Goal: Answer question/provide support: Share knowledge or assist other users

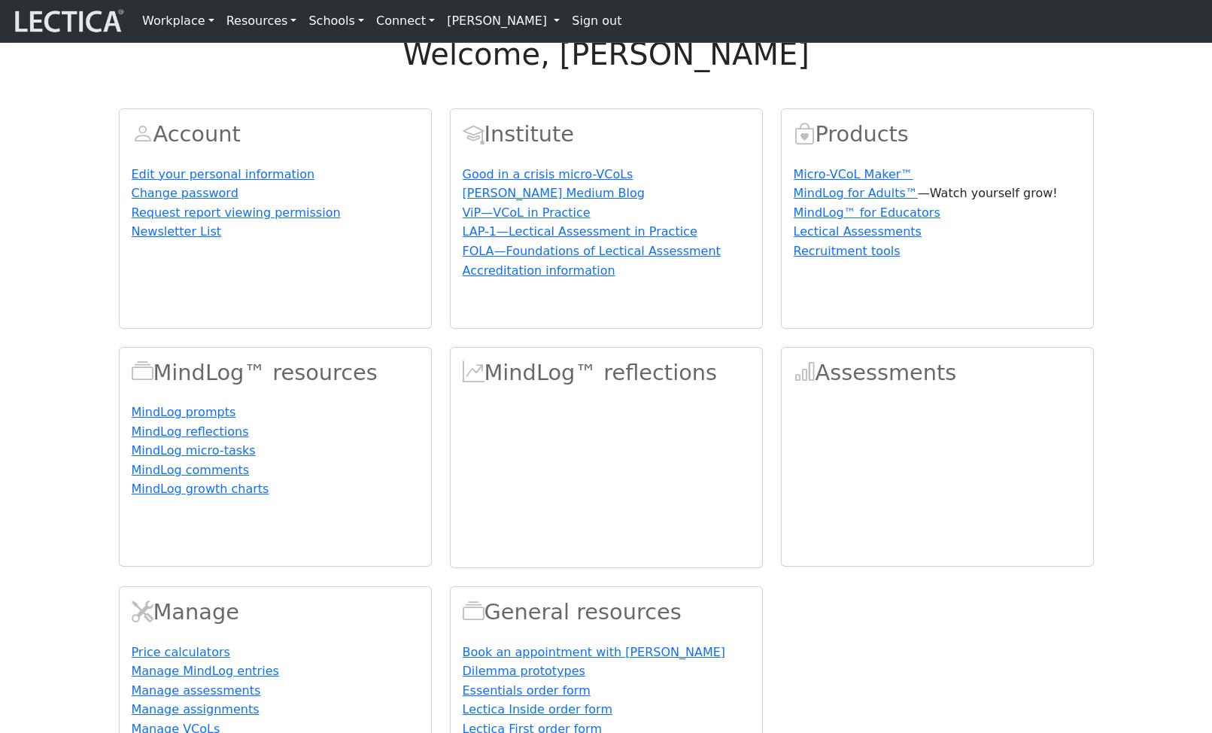
scroll to position [9, 0]
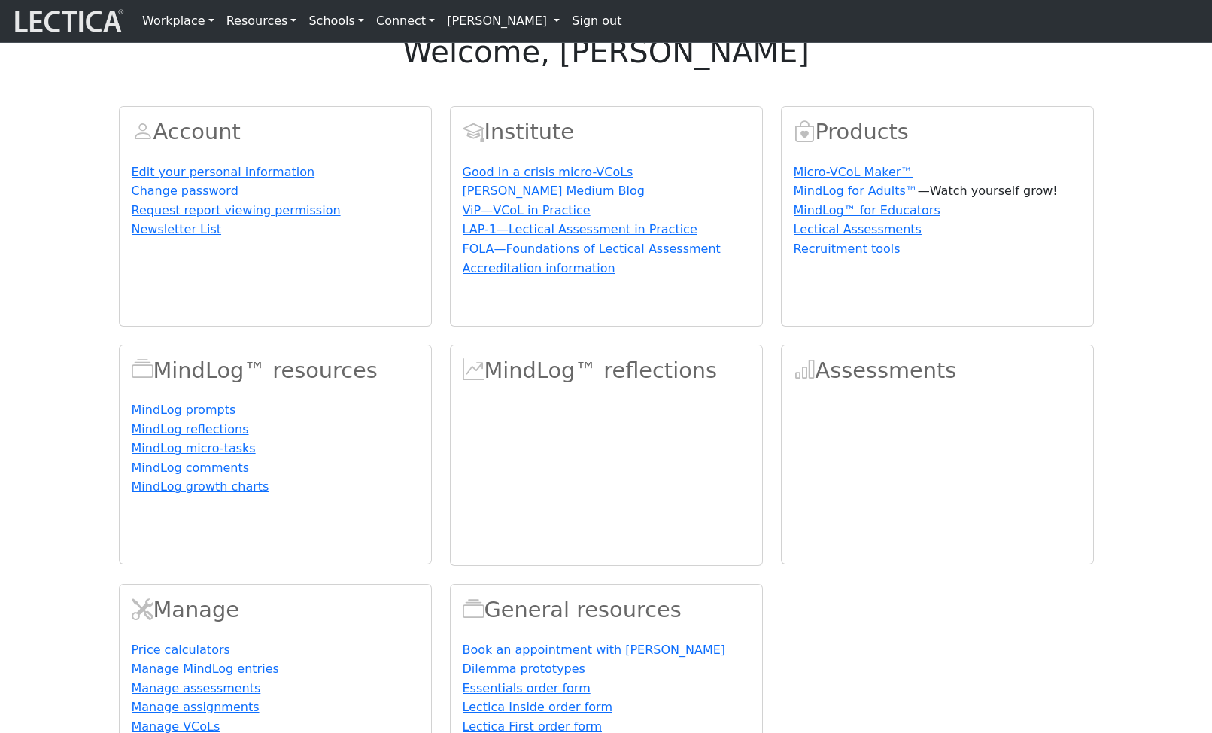
click at [449, 25] on link "[PERSON_NAME]" at bounding box center [503, 21] width 125 height 30
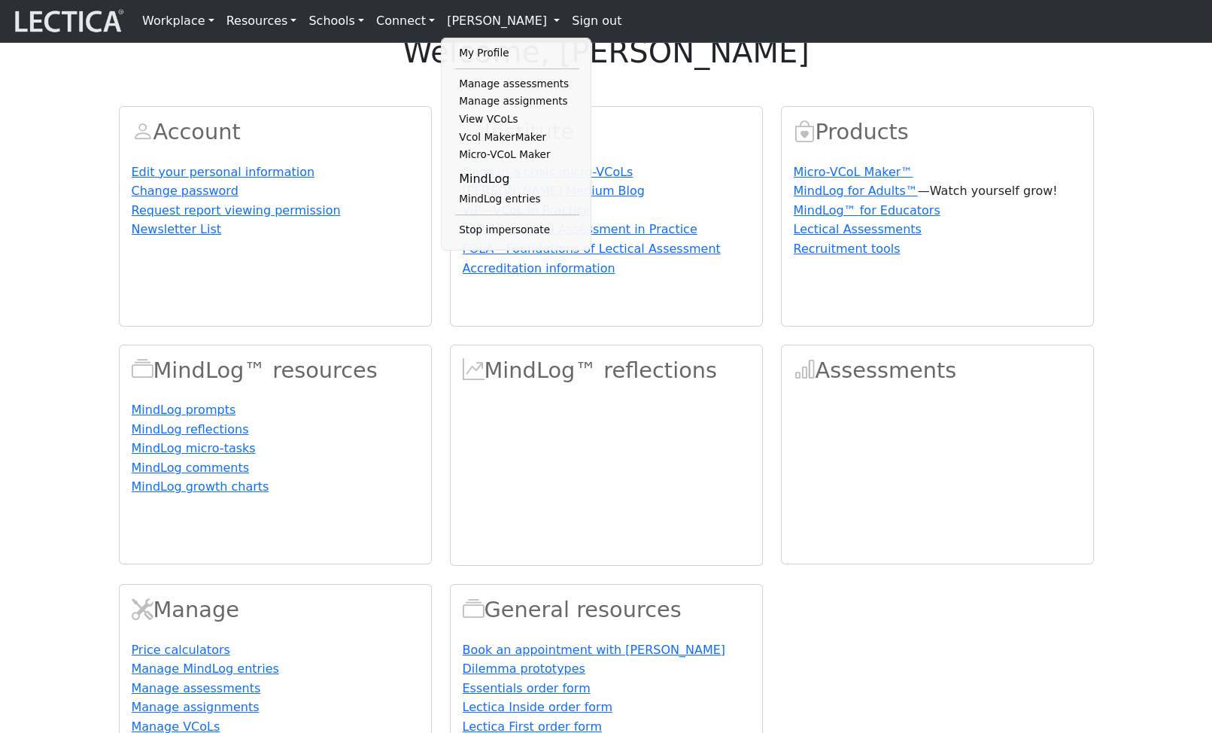
drag, startPoint x: 473, startPoint y: 195, endPoint x: 476, endPoint y: 202, distance: 8.1
click at [473, 190] on li "MindLog" at bounding box center [517, 179] width 124 height 23
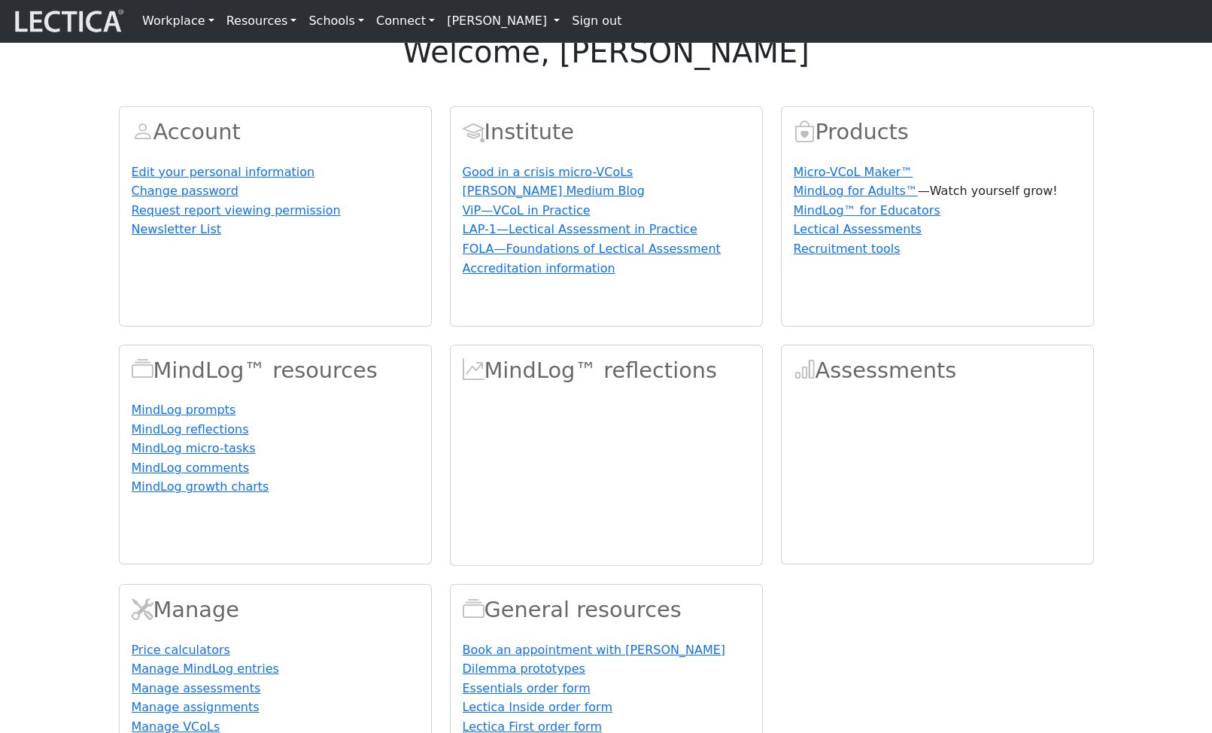
click at [476, 202] on div "Institute Good in a crisis micro-VCoLs [PERSON_NAME] Medium Blog ViP—VCoL in Pr…" at bounding box center [606, 216] width 311 height 219
click at [463, 28] on link "[PERSON_NAME]" at bounding box center [503, 21] width 125 height 30
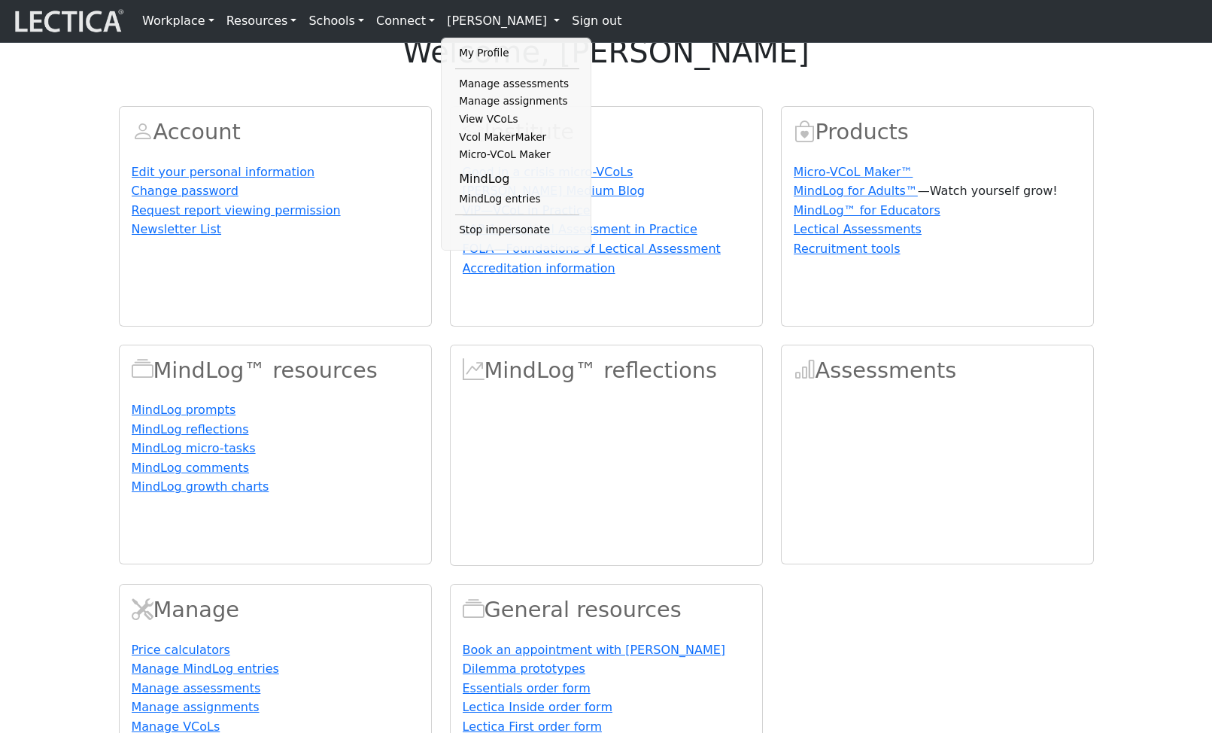
click at [494, 208] on link "MindLog entries" at bounding box center [517, 199] width 124 height 18
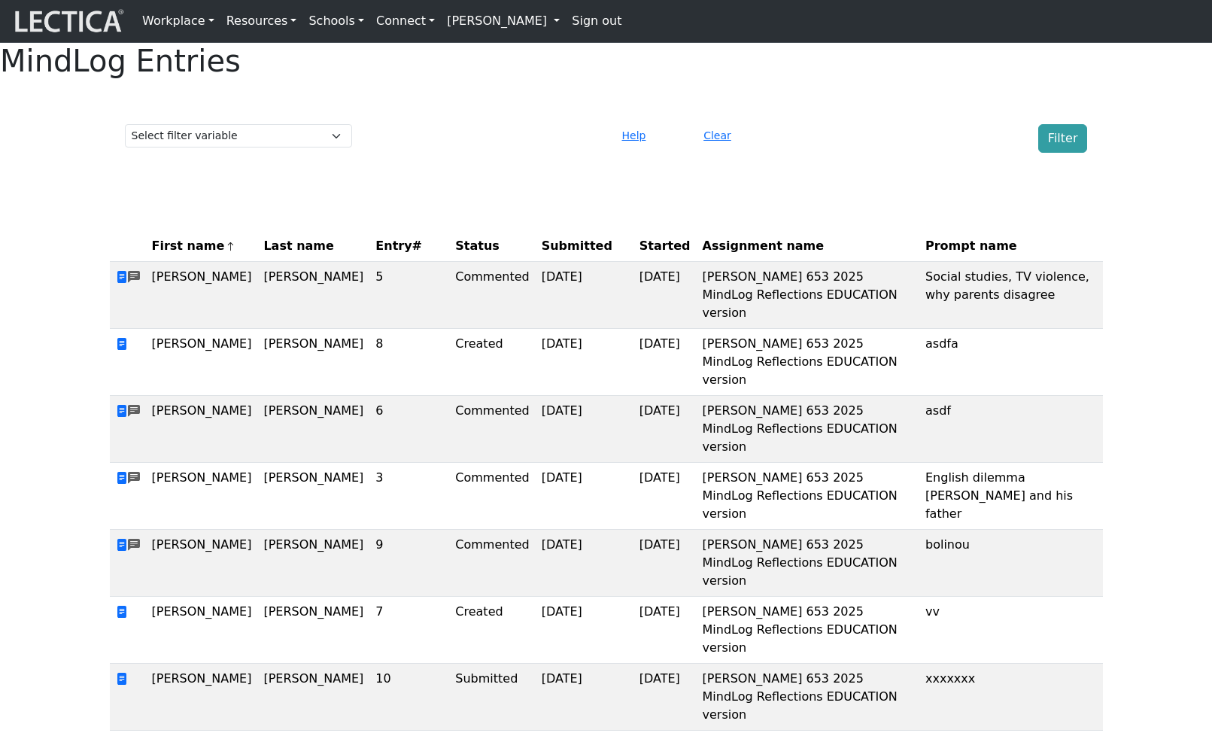
click at [375, 255] on span "Entry#" at bounding box center [409, 246] width 68 height 18
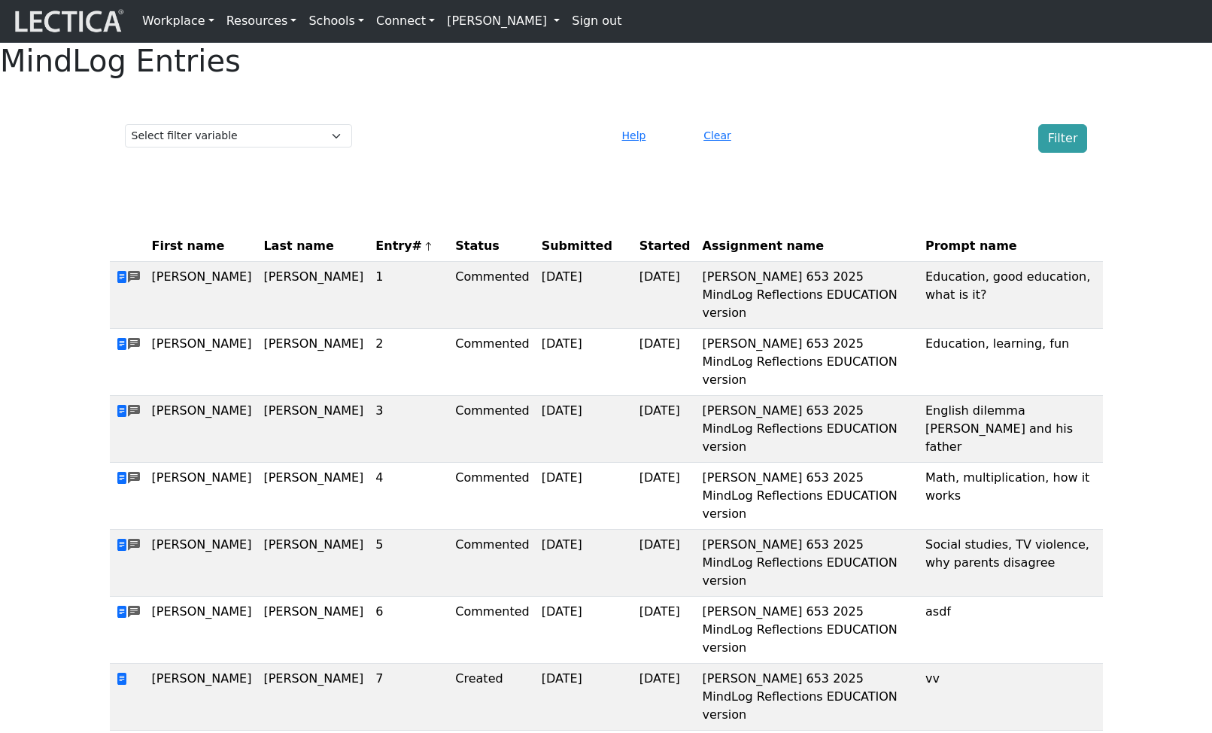
scroll to position [6, 0]
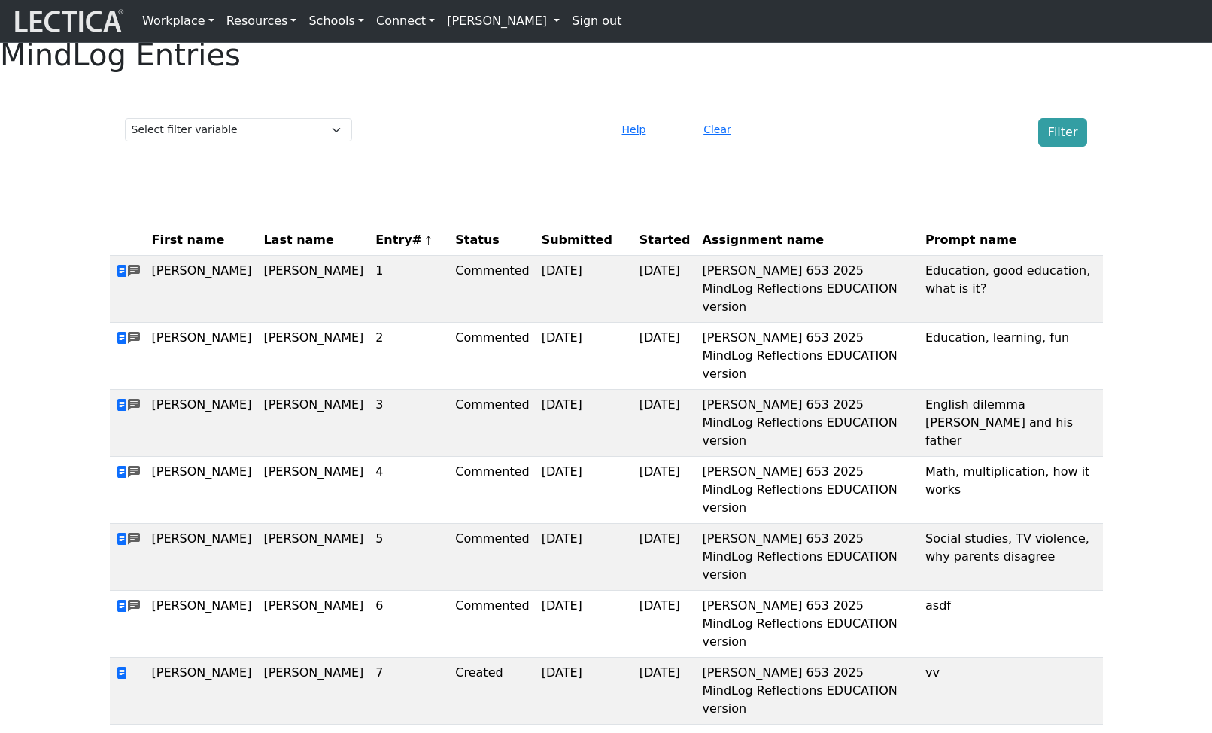
click at [375, 249] on span "Entry#" at bounding box center [409, 240] width 68 height 18
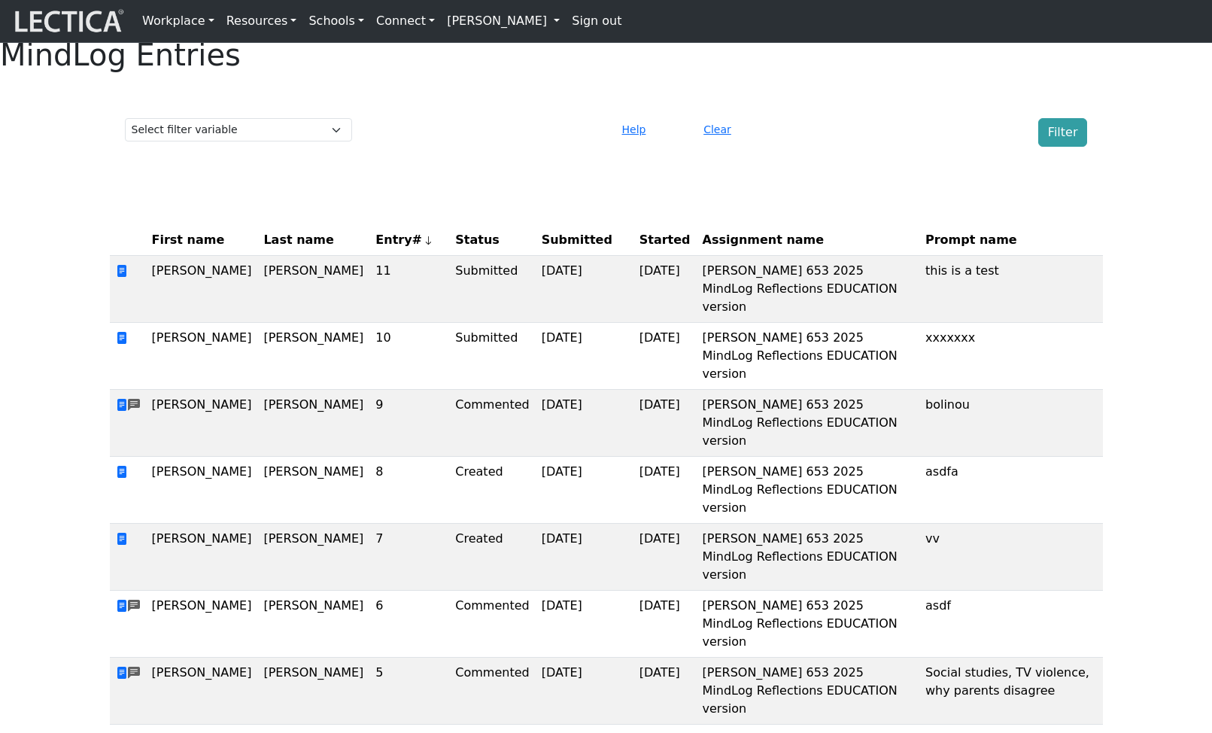
scroll to position [0, 0]
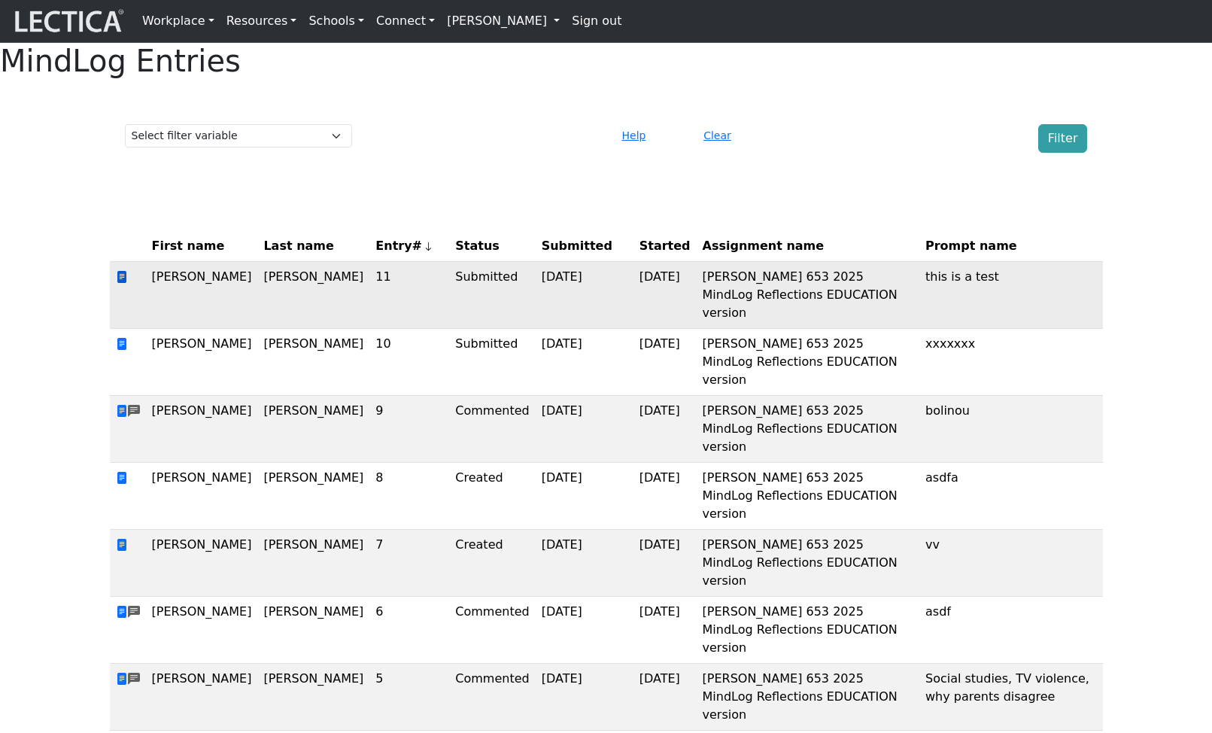
click at [120, 284] on span at bounding box center [122, 277] width 12 height 14
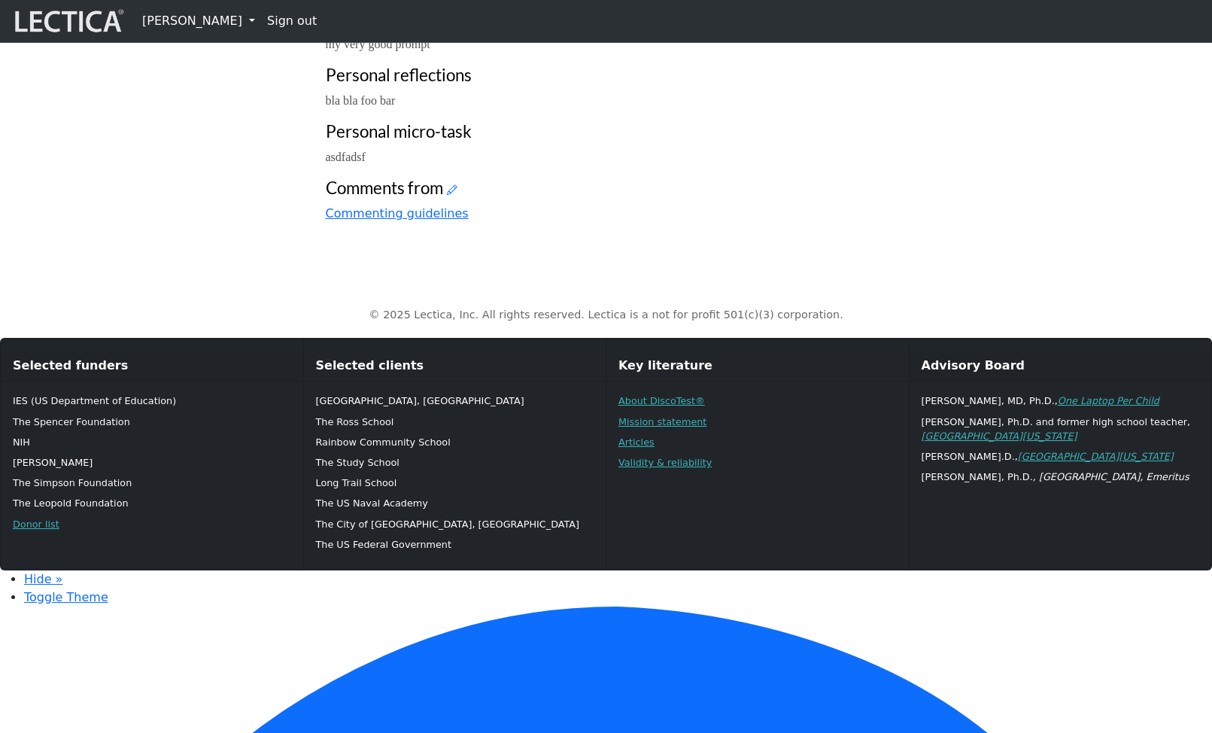
scroll to position [345, 0]
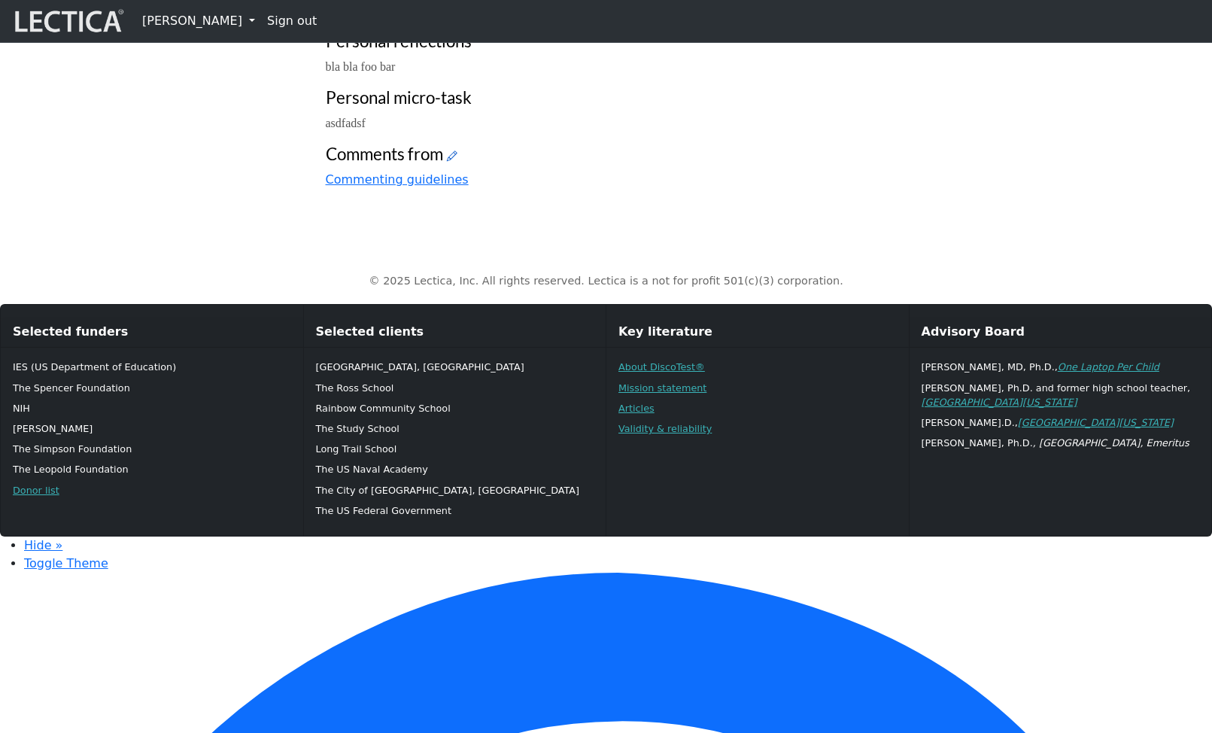
click at [449, 163] on icon at bounding box center [452, 156] width 11 height 13
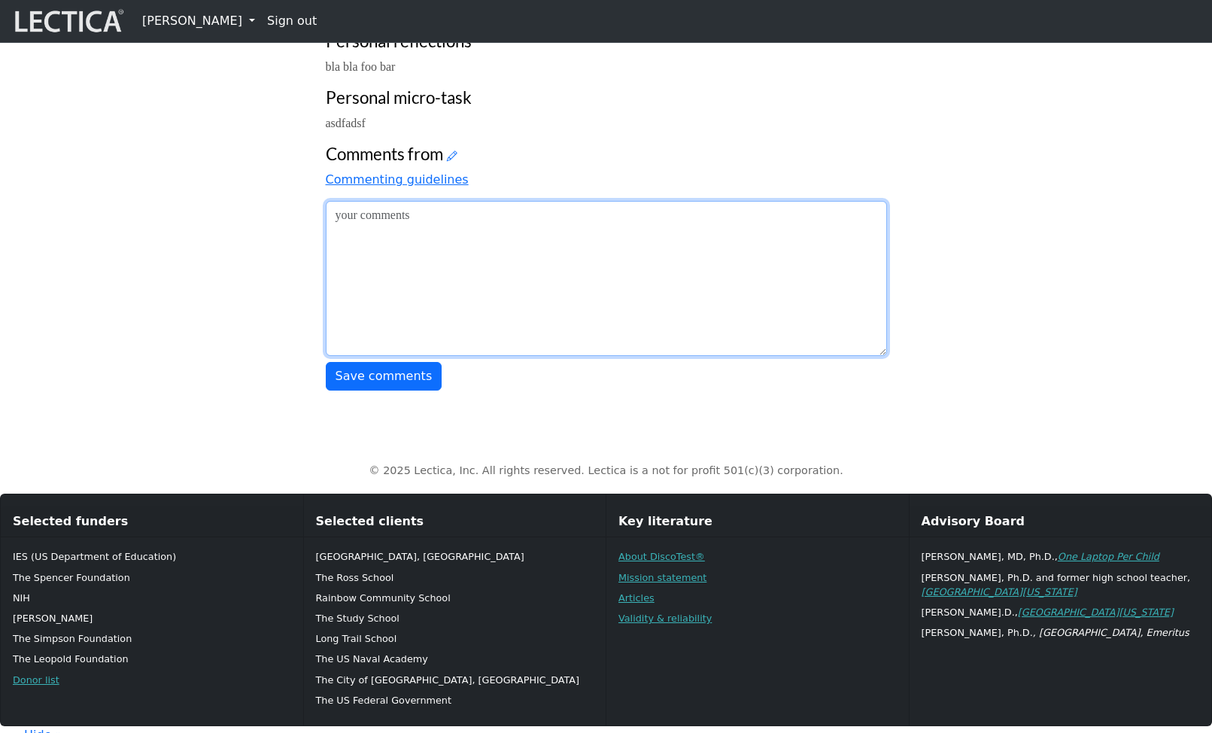
click at [424, 356] on textarea at bounding box center [606, 278] width 561 height 155
type textarea "Now you can't edit this record."
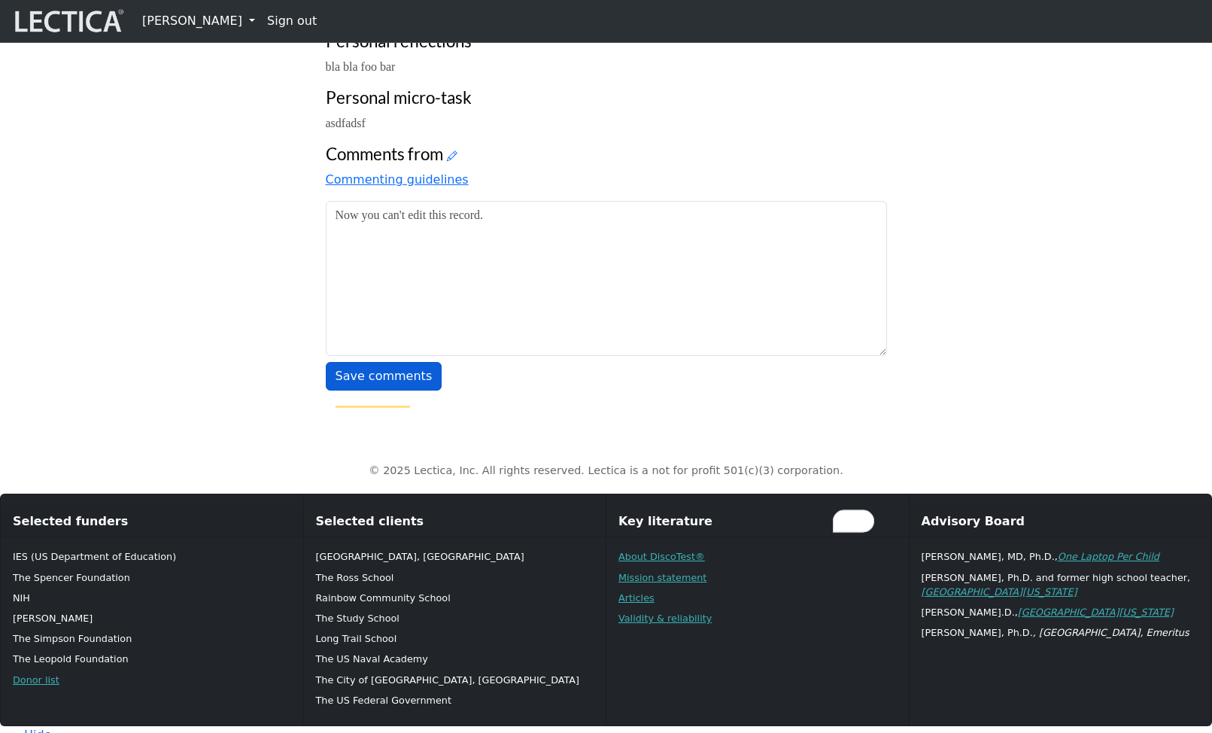
click at [359, 390] on button "Save comments" at bounding box center [384, 376] width 117 height 29
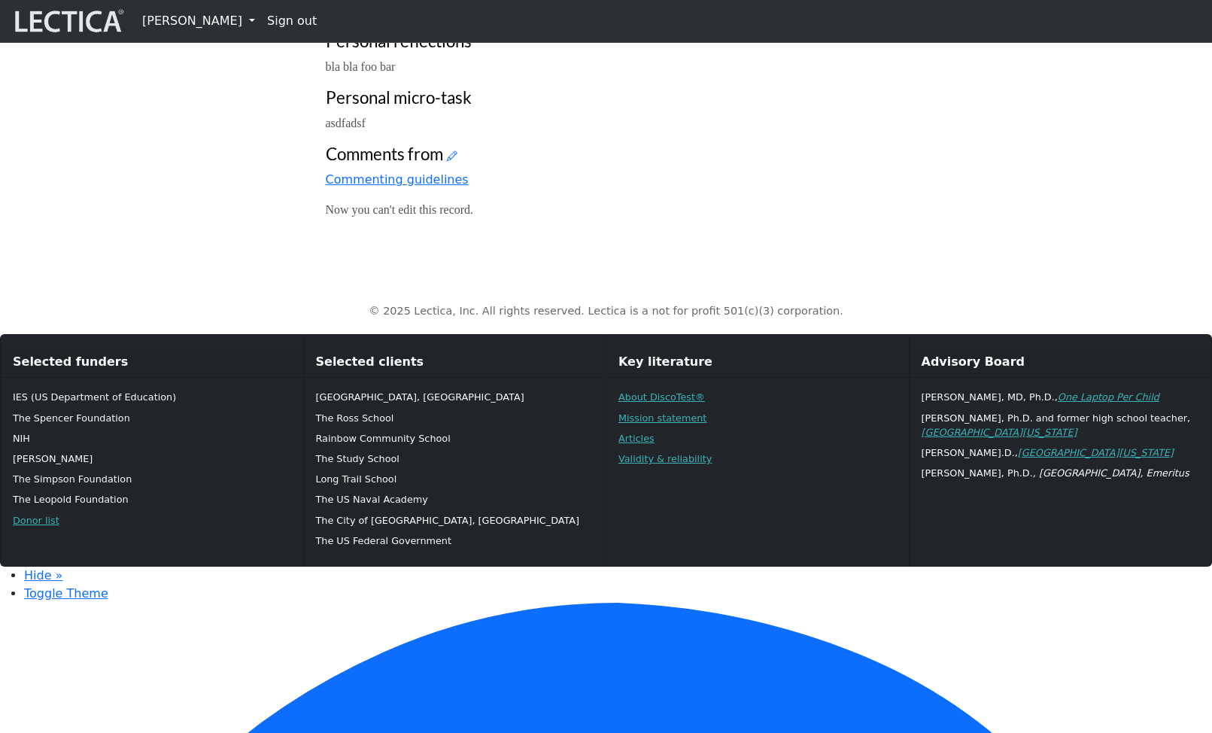
click at [171, 20] on link "[PERSON_NAME]" at bounding box center [198, 21] width 125 height 30
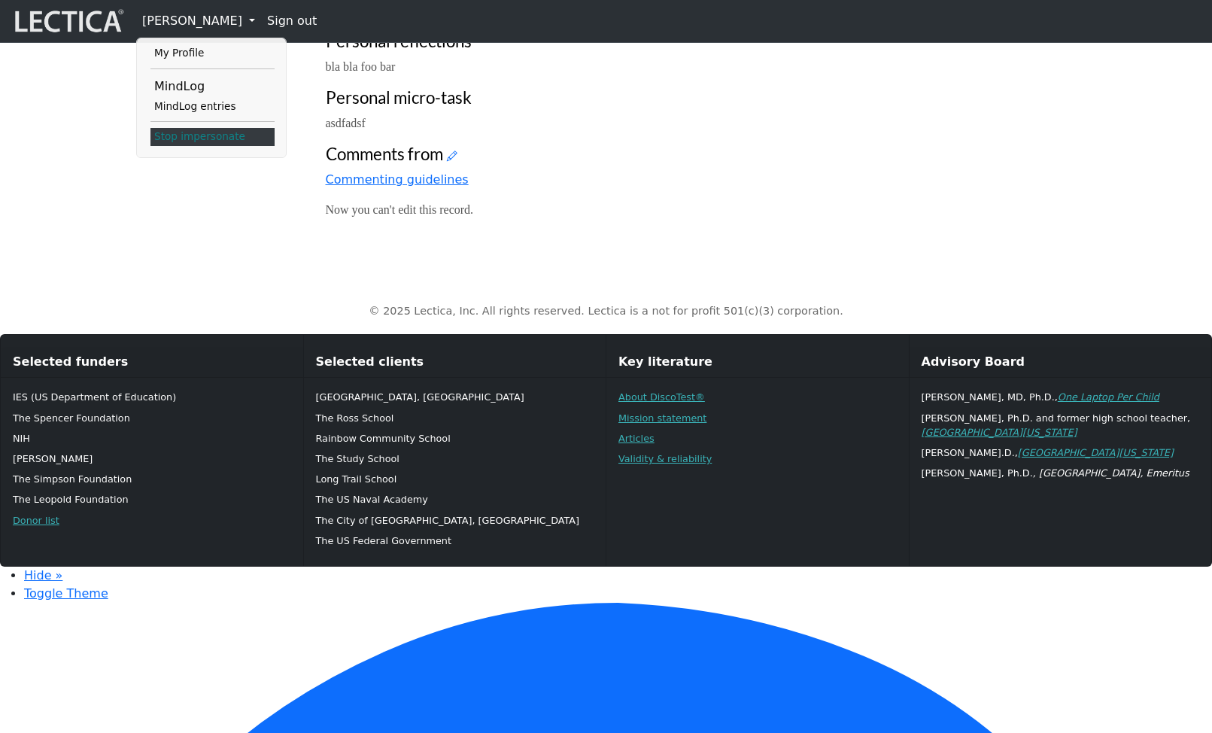
click at [190, 137] on link "Stop impersonate" at bounding box center [212, 137] width 124 height 18
